Goal: Task Accomplishment & Management: Use online tool/utility

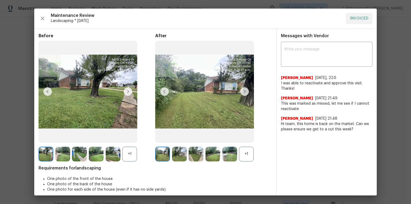
scroll to position [107, 0]
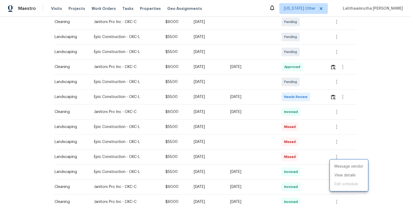
click at [334, 93] on div at bounding box center [205, 102] width 411 height 204
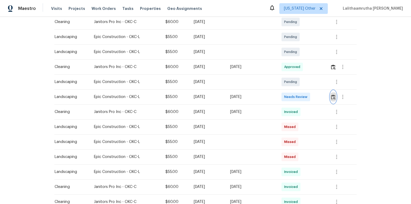
click at [333, 94] on img "button" at bounding box center [333, 96] width 5 height 5
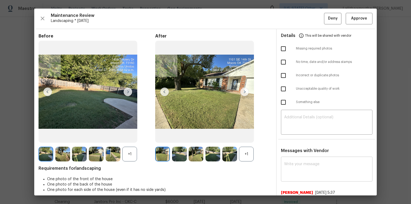
scroll to position [20, 0]
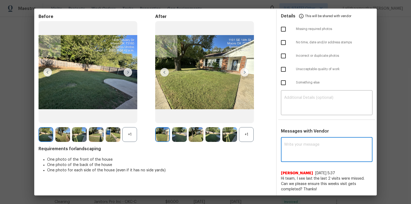
click at [307, 151] on textarea at bounding box center [326, 149] width 85 height 15
paste textarea "Maintenance Audit Team: Hello! Unfortunately, this landscaping visit completed …"
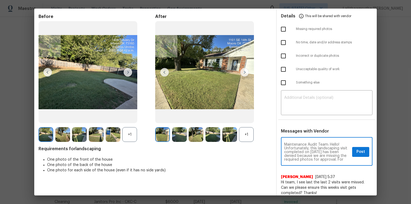
scroll to position [63, 0]
type textarea "Maintenance Audit Team: Hello! Unfortunately, this landscaping visit completed …"
click at [302, 103] on textarea at bounding box center [326, 103] width 85 height 15
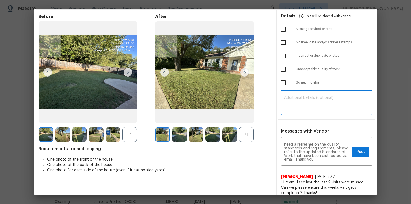
paste textarea "Maintenance Audit Team: Hello! Unfortunately, this landscaping visit completed …"
type textarea "Maintenance Audit Team: Hello! Unfortunately, this landscaping visit completed …"
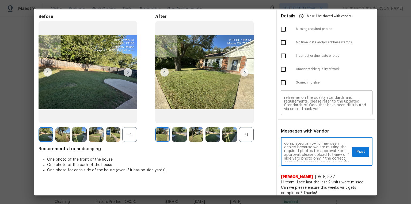
scroll to position [17, 0]
click at [356, 149] on span "Post" at bounding box center [360, 151] width 9 height 7
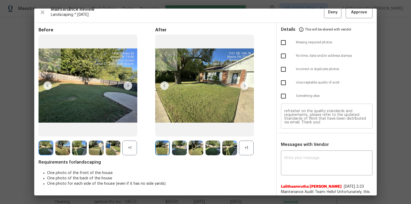
scroll to position [0, 0]
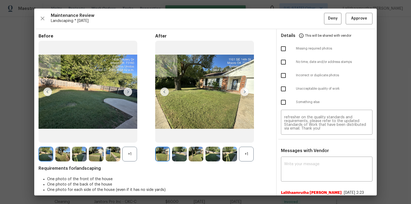
click at [284, 50] on input "checkbox" at bounding box center [282, 48] width 11 height 11
checkbox input "true"
click at [329, 19] on span "Deny" at bounding box center [333, 18] width 10 height 7
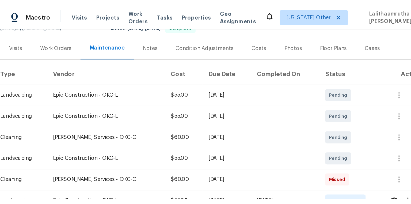
scroll to position [64, 0]
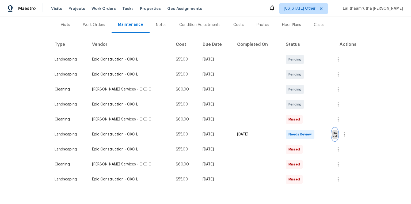
click at [292, 135] on img "button" at bounding box center [334, 134] width 5 height 5
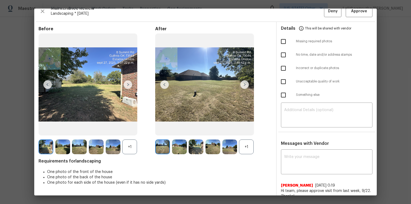
scroll to position [0, 0]
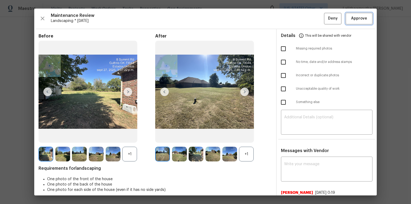
click at [292, 16] on span "Approve" at bounding box center [359, 18] width 16 height 7
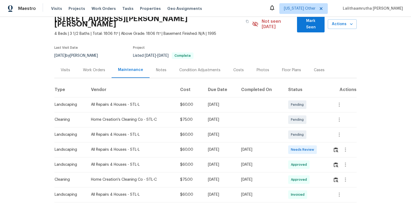
scroll to position [86, 0]
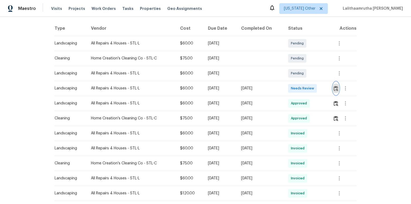
click at [292, 86] on img "button" at bounding box center [335, 88] width 5 height 5
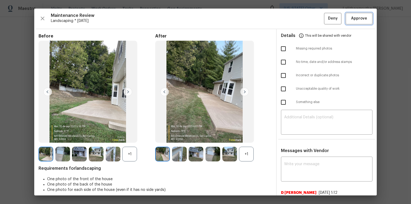
click at [292, 16] on span "Approve" at bounding box center [359, 18] width 16 height 7
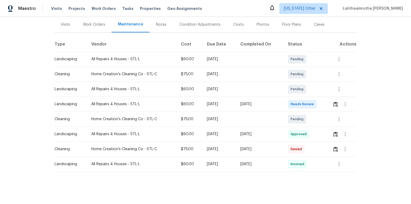
scroll to position [67, 0]
click at [292, 102] on img "button" at bounding box center [335, 104] width 5 height 5
click at [292, 98] on button "button" at bounding box center [335, 104] width 6 height 13
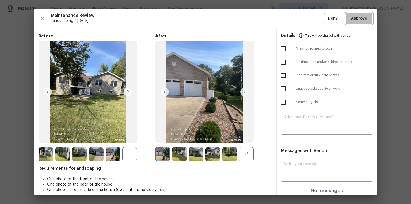
click at [292, 20] on span "Approve" at bounding box center [359, 18] width 16 height 7
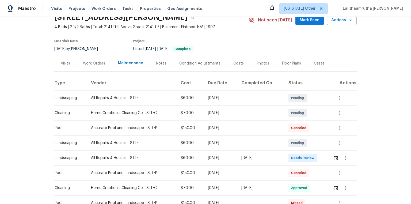
scroll to position [64, 0]
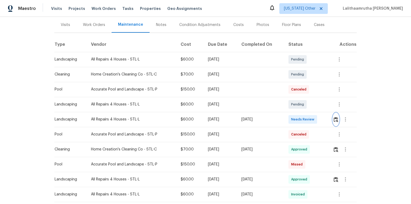
click at [292, 120] on img "button" at bounding box center [335, 119] width 5 height 5
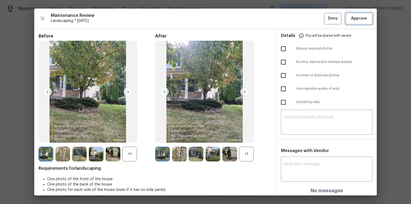
click at [292, 20] on span "Approve" at bounding box center [359, 18] width 16 height 7
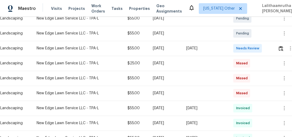
scroll to position [107, 0]
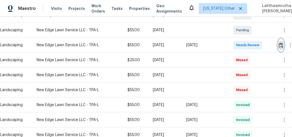
click at [282, 44] on img "button" at bounding box center [281, 45] width 5 height 5
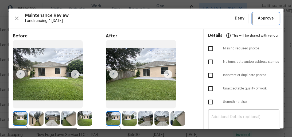
click at [263, 20] on span "Approve" at bounding box center [266, 18] width 16 height 7
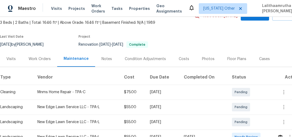
scroll to position [86, 0]
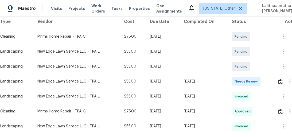
click at [278, 80] on td at bounding box center [287, 81] width 29 height 15
click at [281, 81] on img "button" at bounding box center [280, 81] width 5 height 5
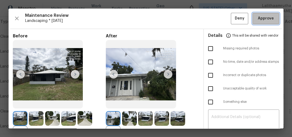
click at [266, 21] on span "Approve" at bounding box center [266, 18] width 16 height 7
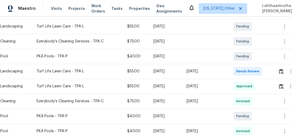
scroll to position [128, 0]
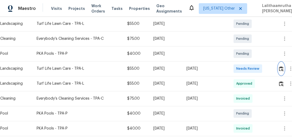
click at [282, 69] on img "button" at bounding box center [281, 68] width 5 height 5
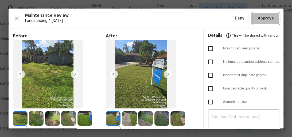
click at [269, 17] on span "Approve" at bounding box center [266, 18] width 16 height 7
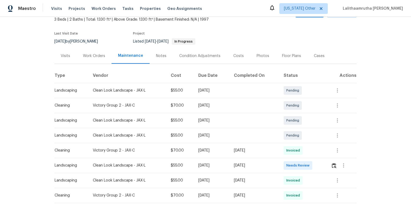
scroll to position [64, 0]
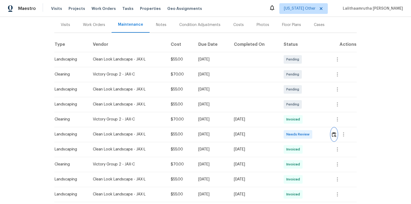
click at [292, 133] on img "button" at bounding box center [334, 134] width 5 height 5
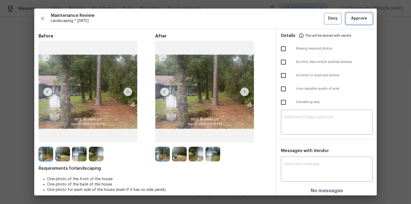
click at [292, 19] on span "Approve" at bounding box center [359, 18] width 16 height 7
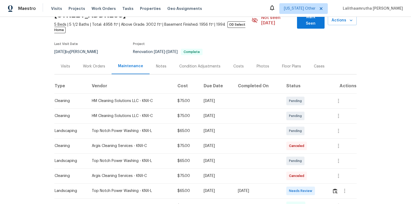
scroll to position [86, 0]
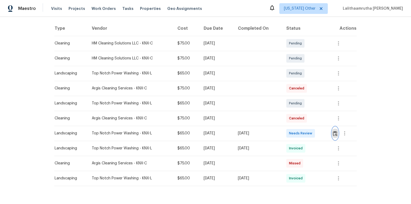
click at [292, 131] on img "button" at bounding box center [335, 133] width 5 height 5
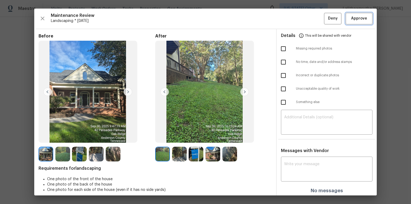
click at [292, 20] on span "Approve" at bounding box center [359, 18] width 16 height 7
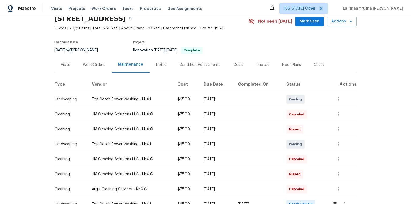
scroll to position [107, 0]
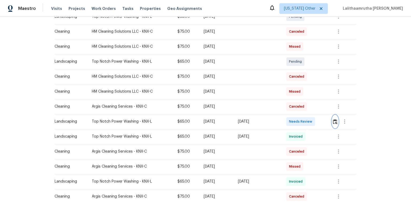
click at [292, 119] on img "button" at bounding box center [335, 121] width 5 height 5
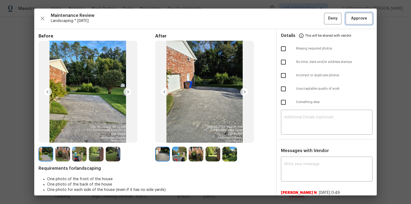
click at [292, 18] on span "Approve" at bounding box center [359, 18] width 16 height 7
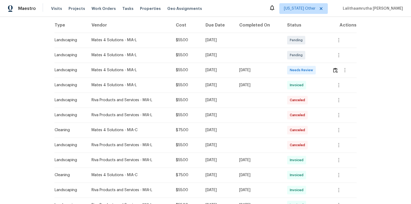
scroll to position [86, 0]
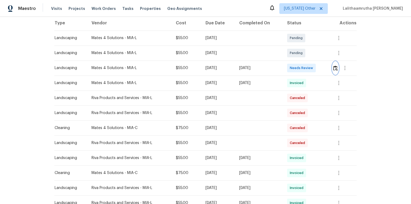
click at [292, 68] on img "button" at bounding box center [335, 67] width 5 height 5
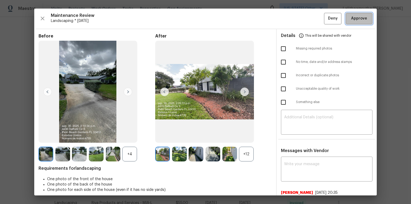
click at [292, 18] on span "Approve" at bounding box center [359, 18] width 16 height 7
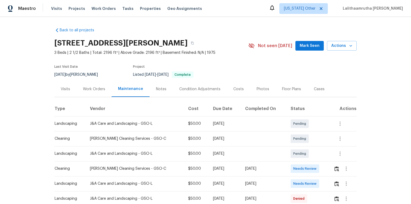
scroll to position [21, 0]
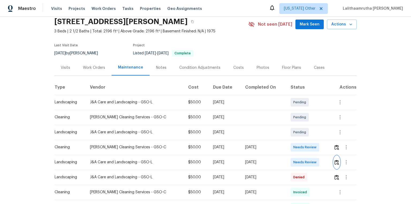
click at [335, 159] on button "button" at bounding box center [336, 162] width 6 height 13
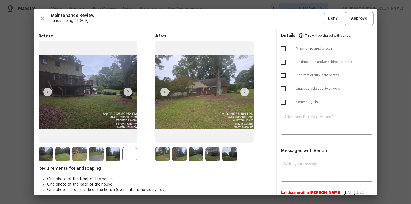
click at [358, 17] on span "Approve" at bounding box center [359, 18] width 16 height 7
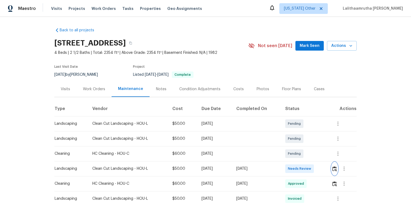
click at [292, 137] on img "button" at bounding box center [334, 168] width 5 height 5
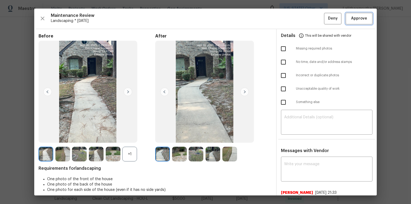
click at [292, 18] on span "Approve" at bounding box center [359, 18] width 16 height 7
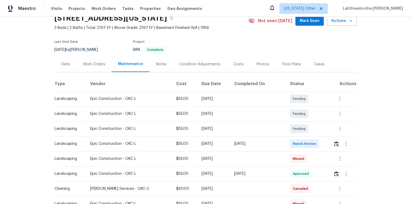
scroll to position [64, 0]
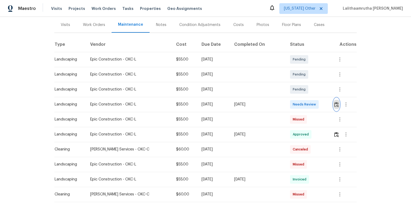
click at [292, 103] on img "button" at bounding box center [336, 104] width 5 height 5
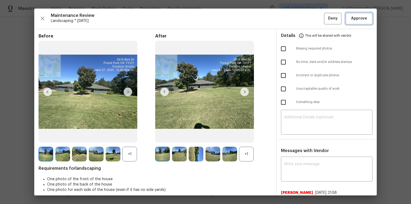
click at [292, 22] on button "Approve" at bounding box center [358, 18] width 27 height 11
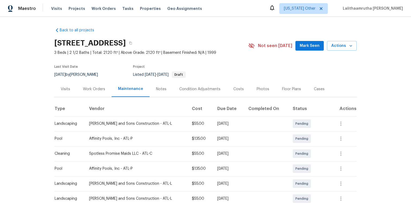
scroll to position [64, 0]
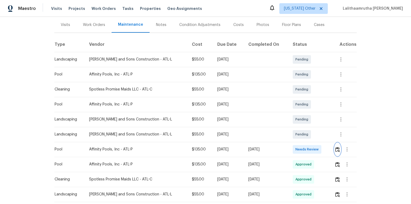
click at [292, 137] on button "button" at bounding box center [337, 149] width 6 height 13
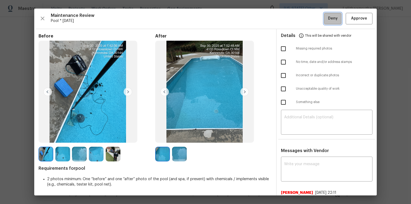
click at [292, 17] on span "Deny" at bounding box center [333, 18] width 10 height 7
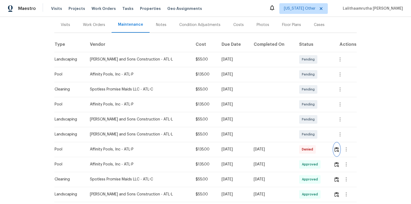
click at [292, 137] on button "button" at bounding box center [336, 149] width 6 height 13
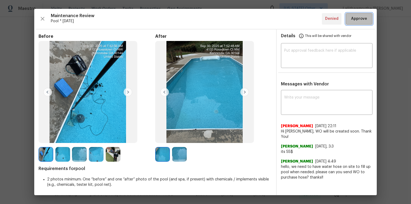
click at [292, 18] on span "Approve" at bounding box center [359, 19] width 16 height 7
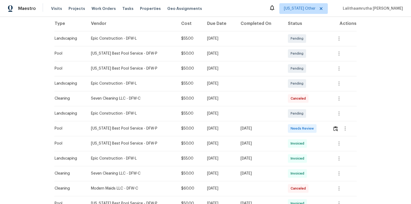
scroll to position [86, 0]
click at [292, 126] on img "button" at bounding box center [335, 127] width 5 height 5
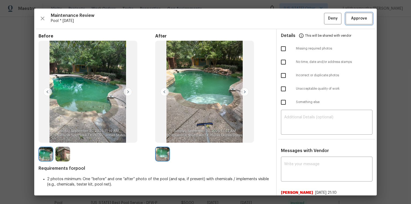
click at [292, 16] on span "Approve" at bounding box center [359, 18] width 16 height 7
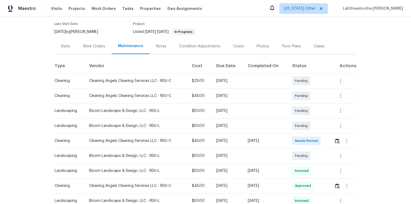
scroll to position [64, 0]
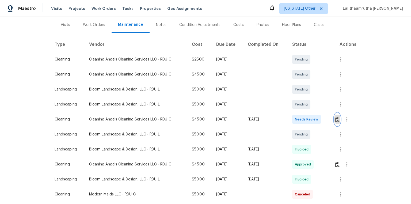
click at [292, 117] on button "button" at bounding box center [337, 119] width 6 height 13
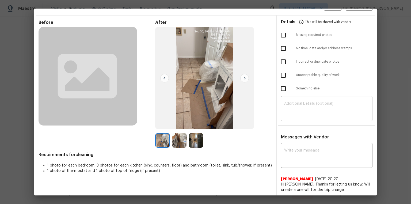
scroll to position [29, 0]
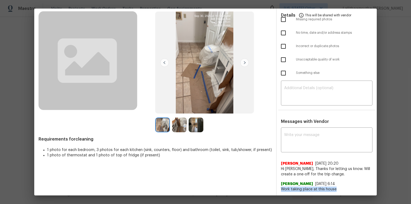
drag, startPoint x: 279, startPoint y: 187, endPoint x: 337, endPoint y: 190, distance: 58.1
click at [292, 137] on span "Work taking place at this house" at bounding box center [326, 188] width 91 height 5
copy span "Work taking place at this house"
